Goal: Transaction & Acquisition: Purchase product/service

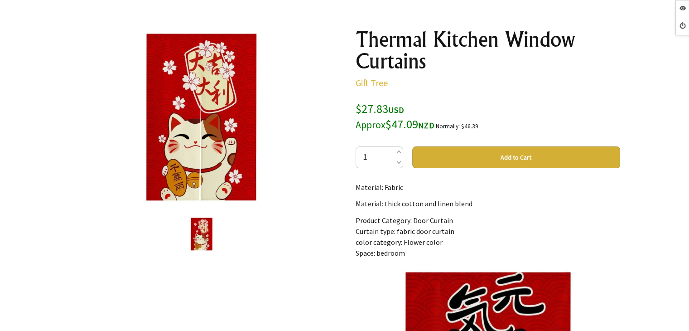
scroll to position [91, 0]
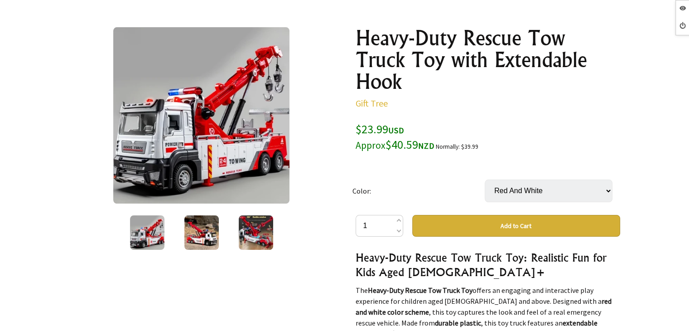
scroll to position [91, 0]
click at [518, 193] on select "Red And White" at bounding box center [549, 190] width 128 height 23
click at [532, 184] on select "Red And White" at bounding box center [549, 190] width 128 height 23
click at [533, 192] on select "Red And White" at bounding box center [549, 190] width 128 height 23
